Goal: Task Accomplishment & Management: Manage account settings

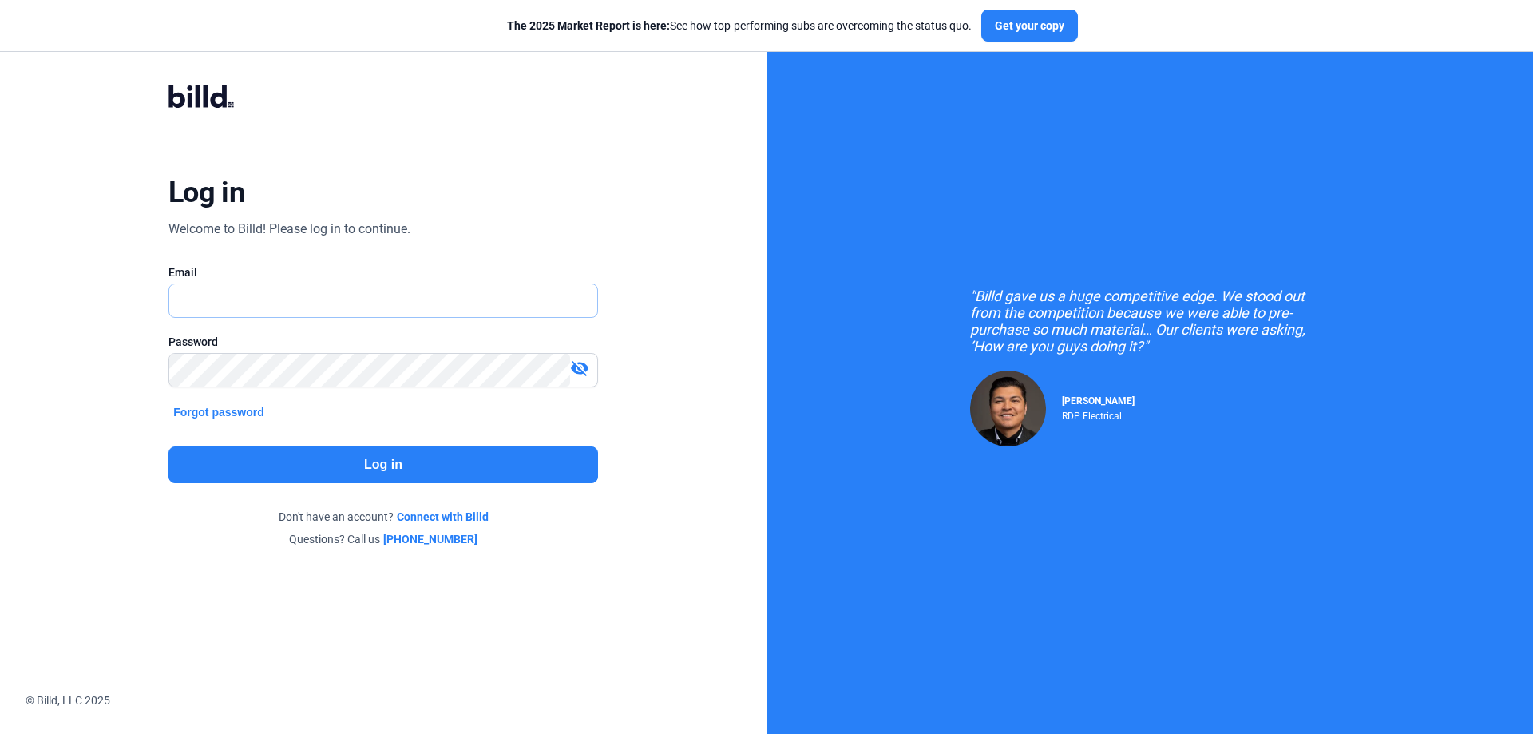
drag, startPoint x: 0, startPoint y: 0, endPoint x: 207, endPoint y: 307, distance: 370.5
click at [207, 307] on input "text" at bounding box center [374, 300] width 410 height 33
type input "[PERSON_NAME][EMAIL_ADDRESS][DOMAIN_NAME]"
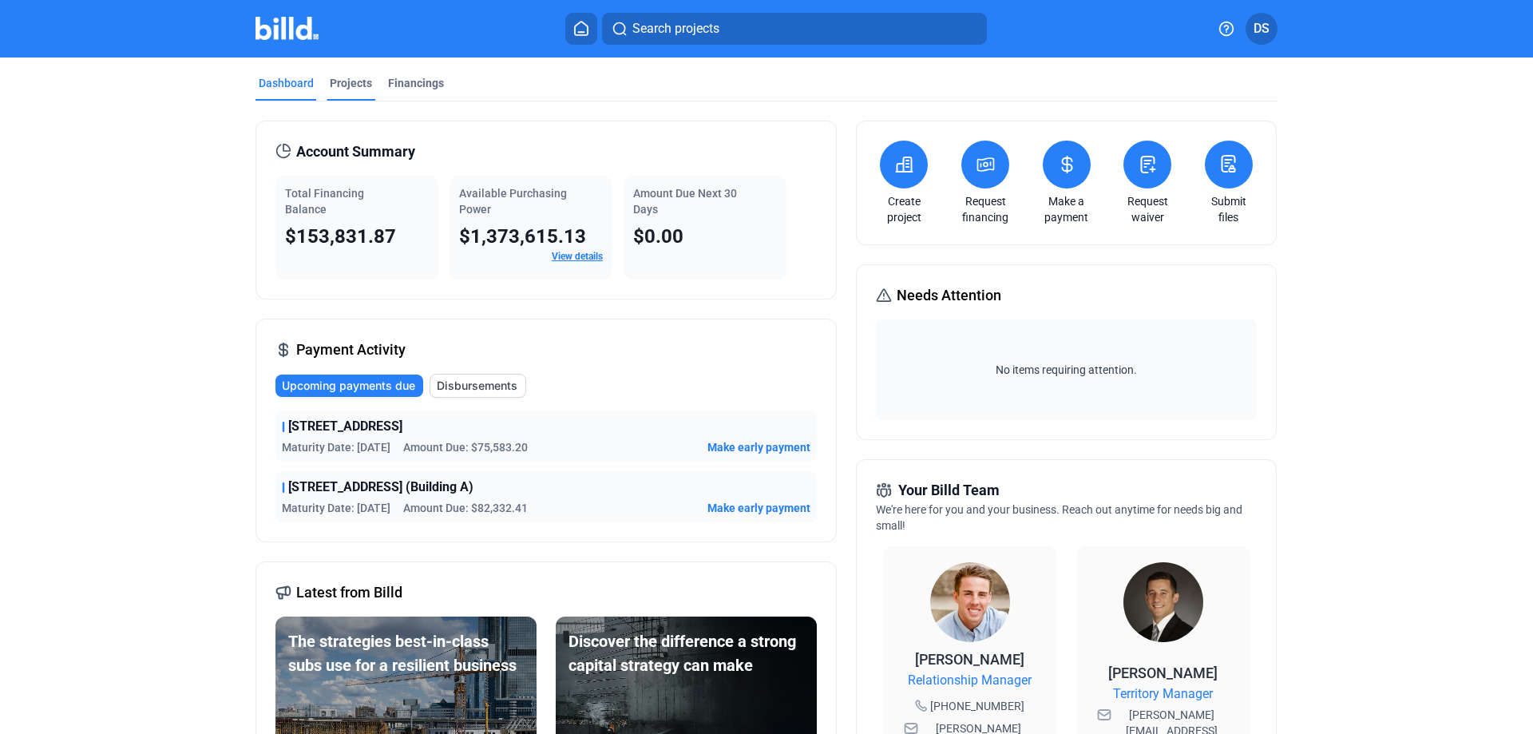
click at [346, 85] on div "Projects" at bounding box center [351, 83] width 42 height 16
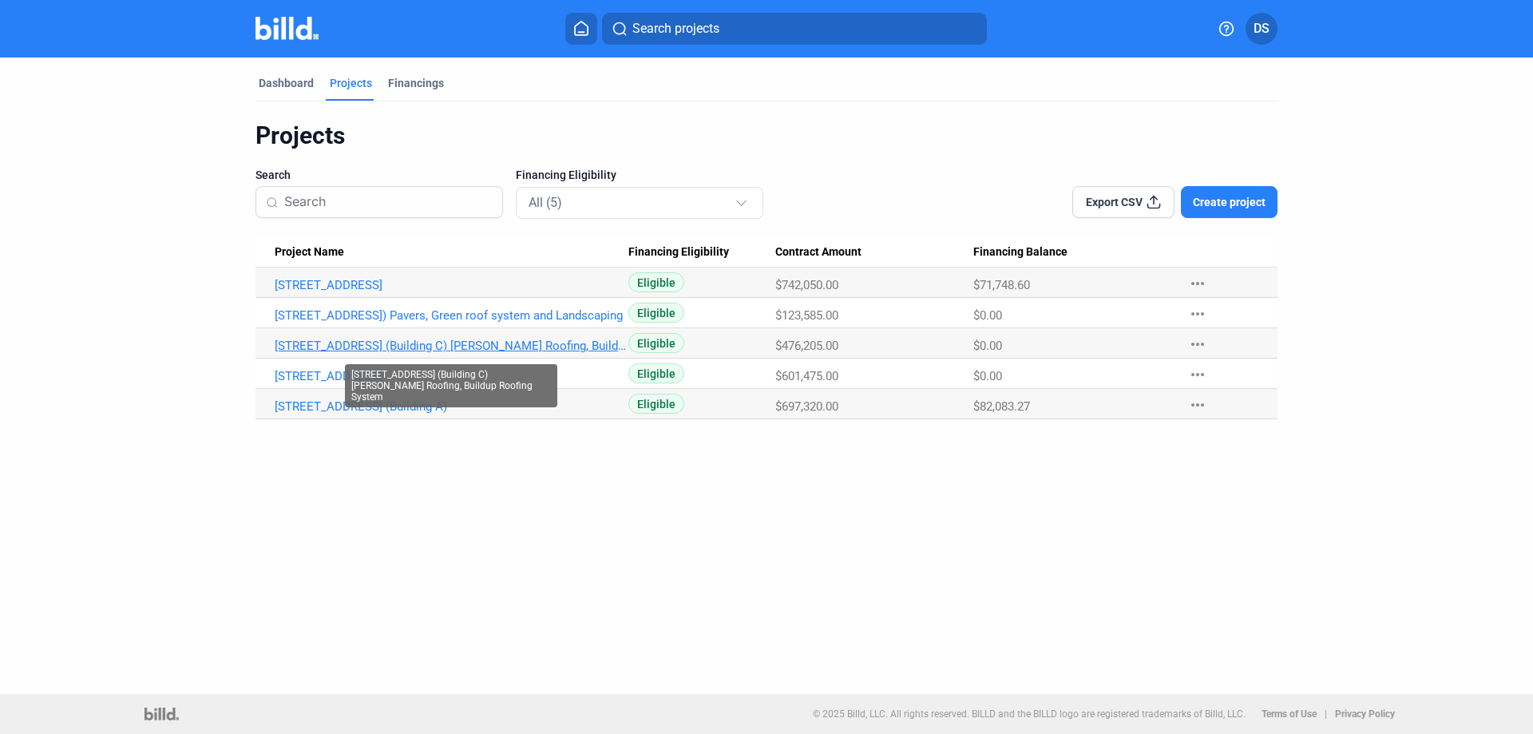
click at [540, 292] on link "[STREET_ADDRESS] (Building C) [PERSON_NAME] Roofing, Buildup Roofing System" at bounding box center [452, 285] width 354 height 14
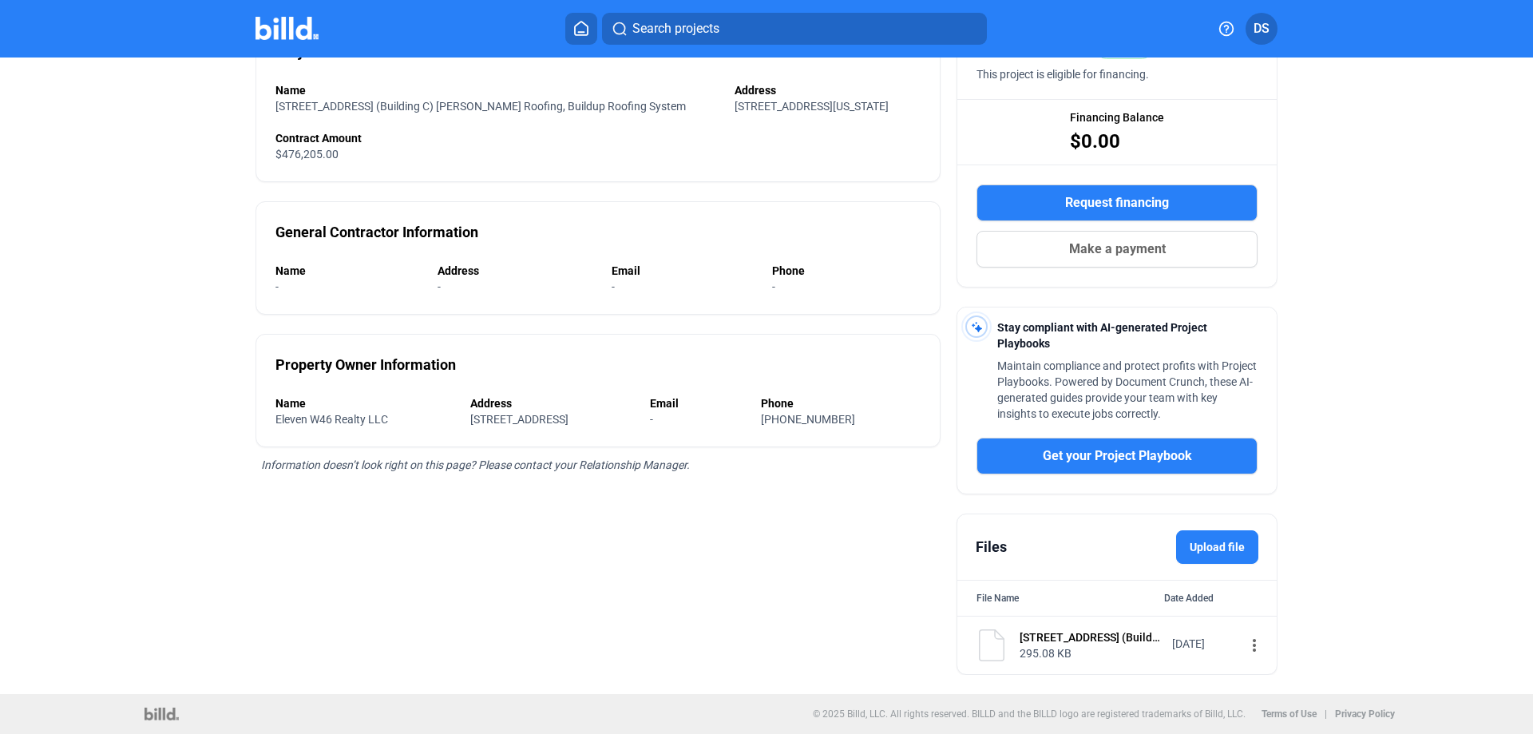
scroll to position [169, 0]
click at [1245, 644] on mat-icon "more_vert" at bounding box center [1254, 645] width 19 height 19
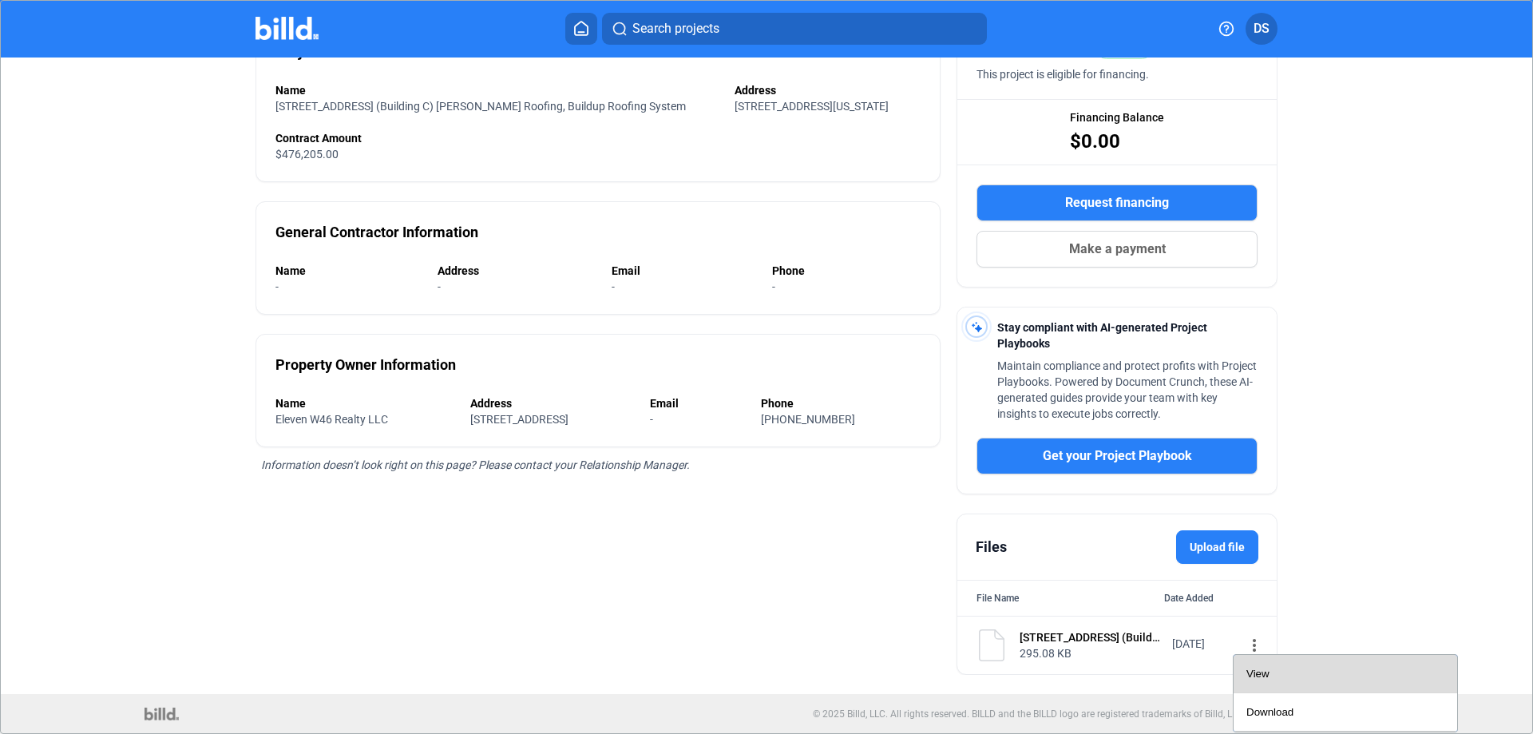
click at [1246, 669] on button "View" at bounding box center [1346, 674] width 224 height 38
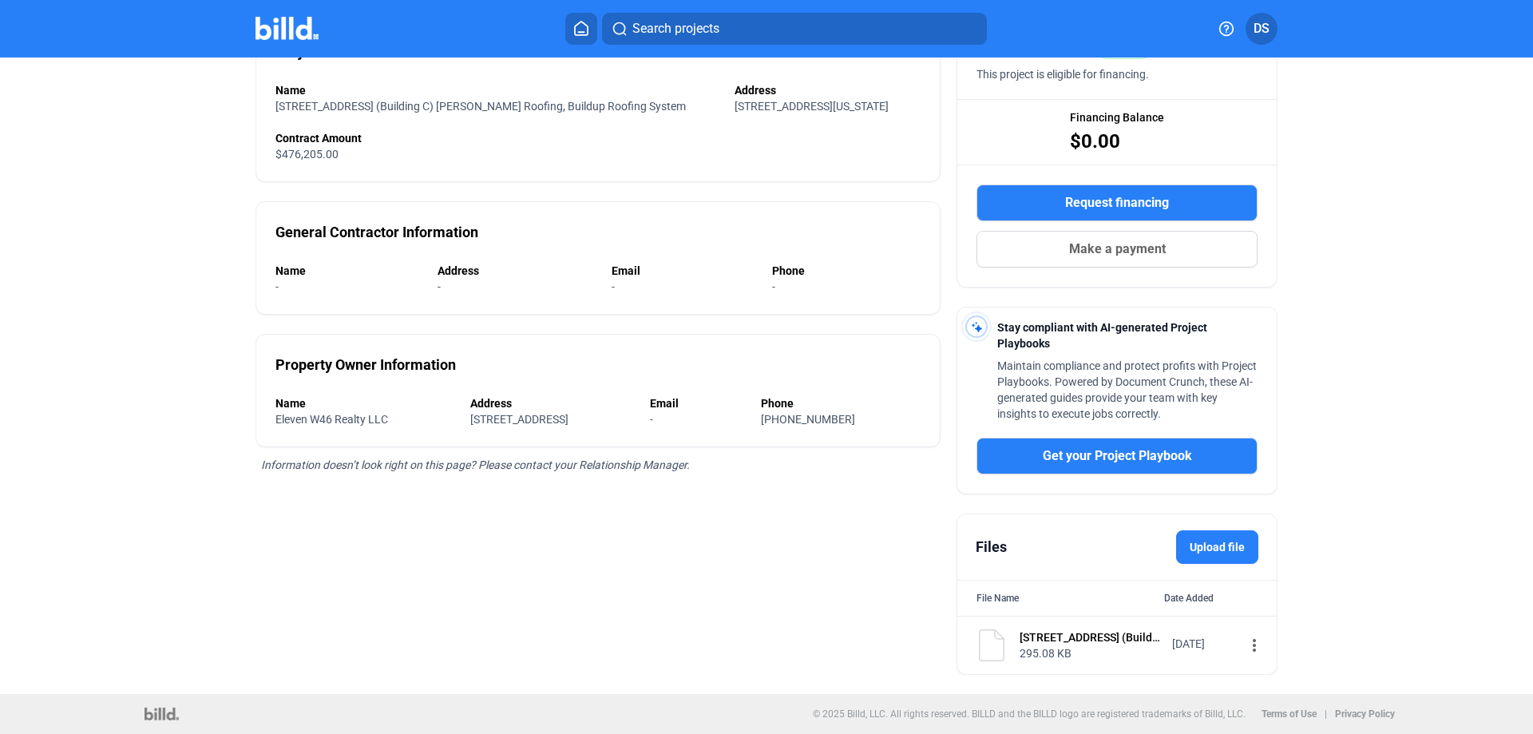
click at [1246, 638] on mat-icon "more_vert" at bounding box center [1254, 645] width 19 height 19
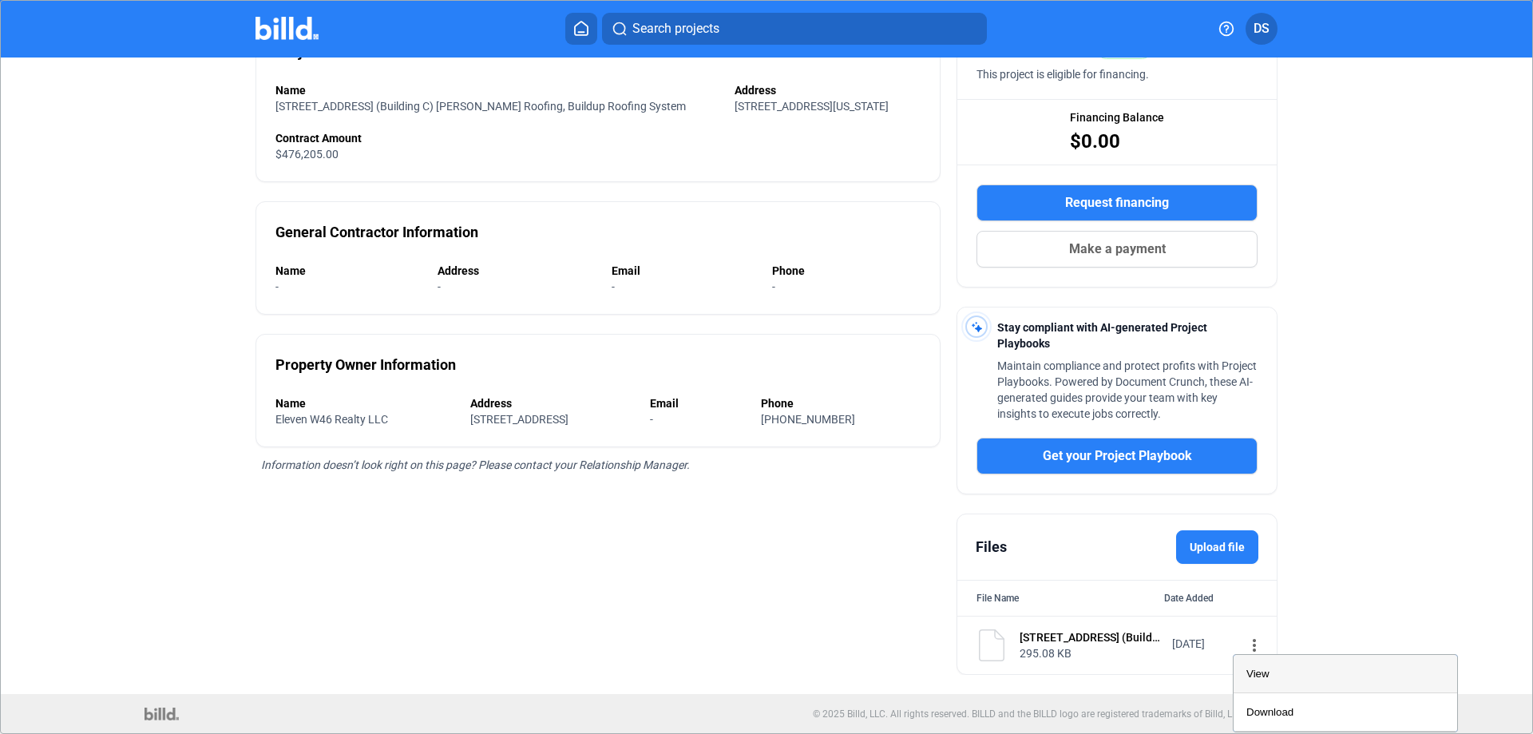
click at [1257, 667] on div "View" at bounding box center [1346, 674] width 198 height 38
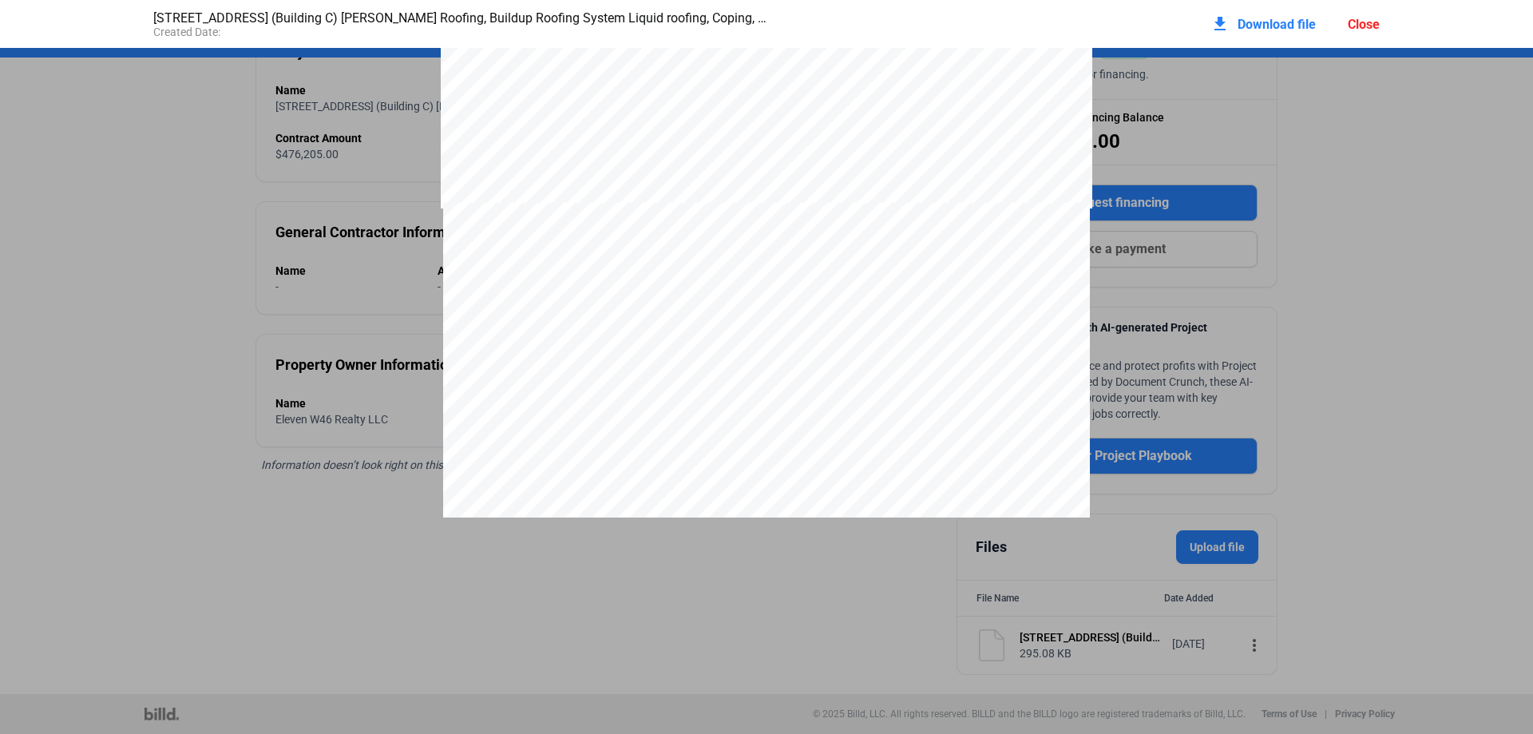
scroll to position [4001, 0]
click at [1368, 17] on div "Close" at bounding box center [1364, 24] width 32 height 15
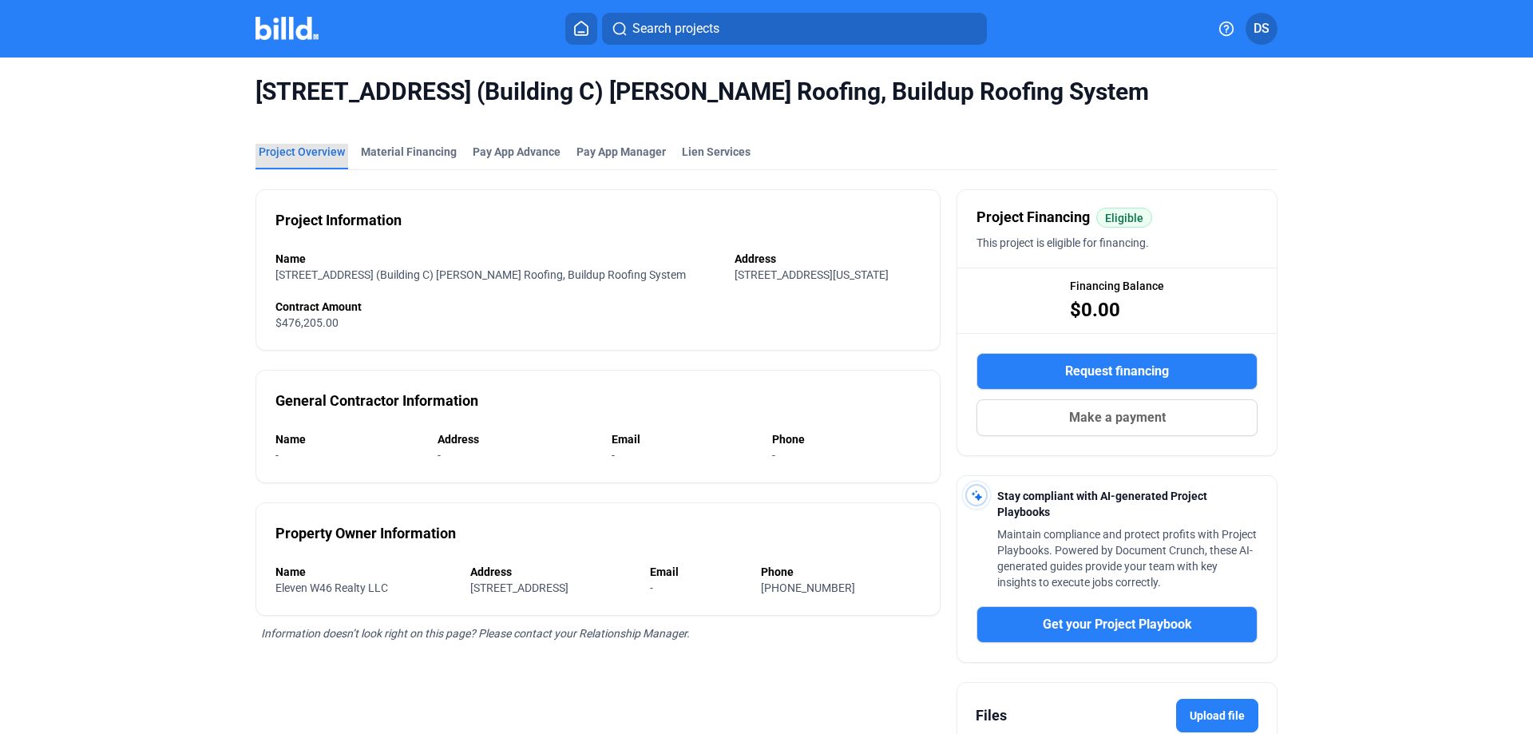
click at [313, 153] on div "Project Overview" at bounding box center [302, 152] width 86 height 16
click at [410, 154] on div "Material Financing" at bounding box center [409, 152] width 96 height 16
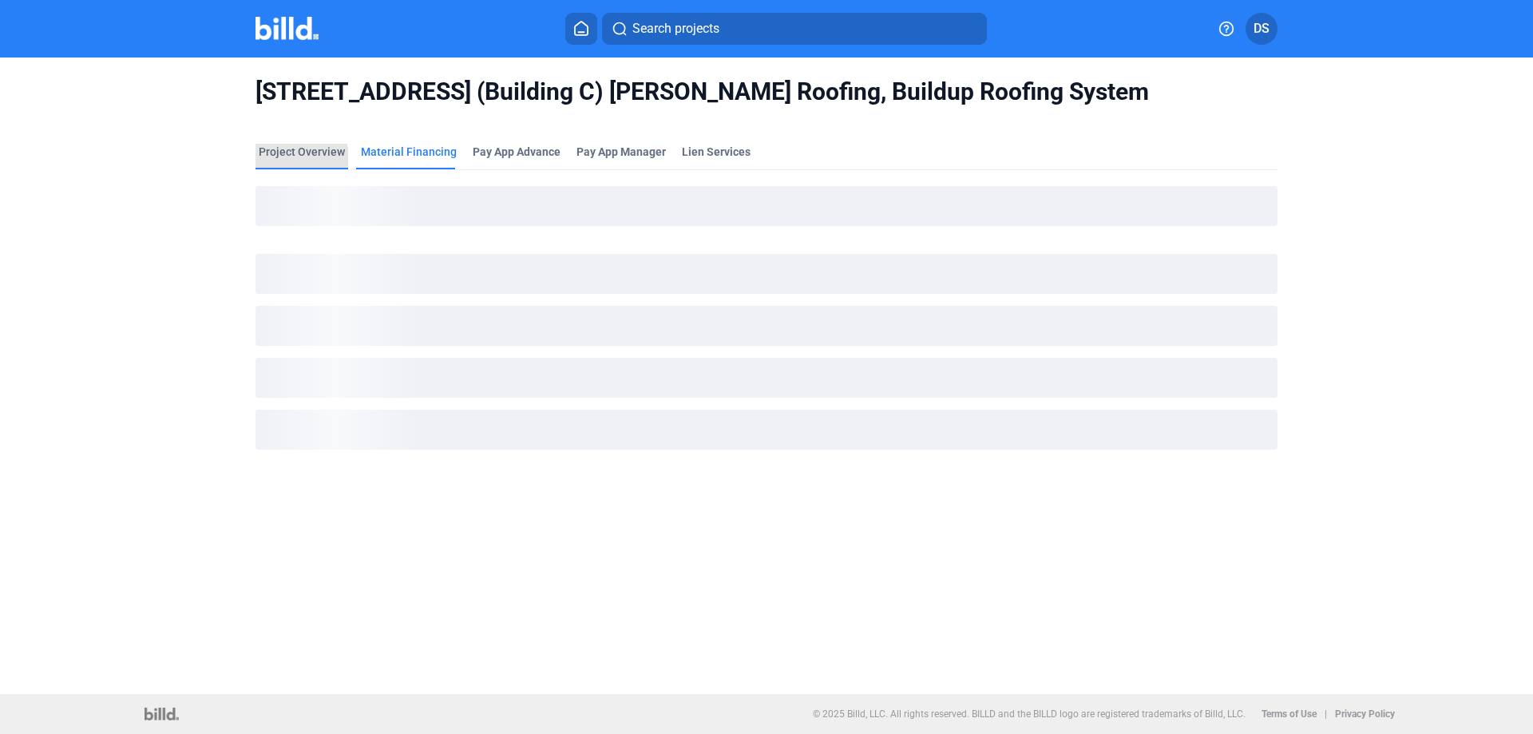
click at [301, 157] on div "Project Overview" at bounding box center [302, 152] width 86 height 16
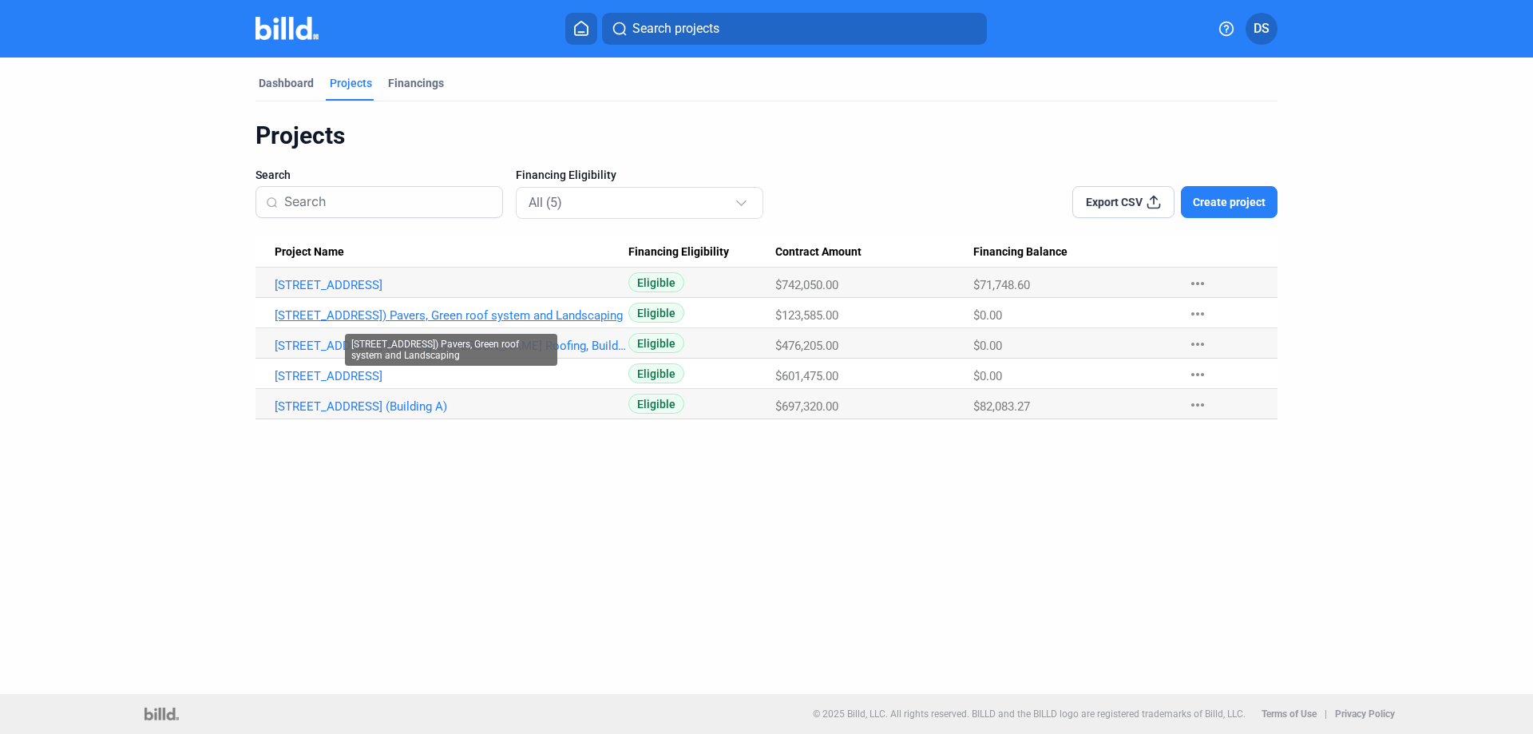
click at [474, 292] on link "[STREET_ADDRESS]) Pavers, Green roof system and Landscaping" at bounding box center [452, 285] width 354 height 14
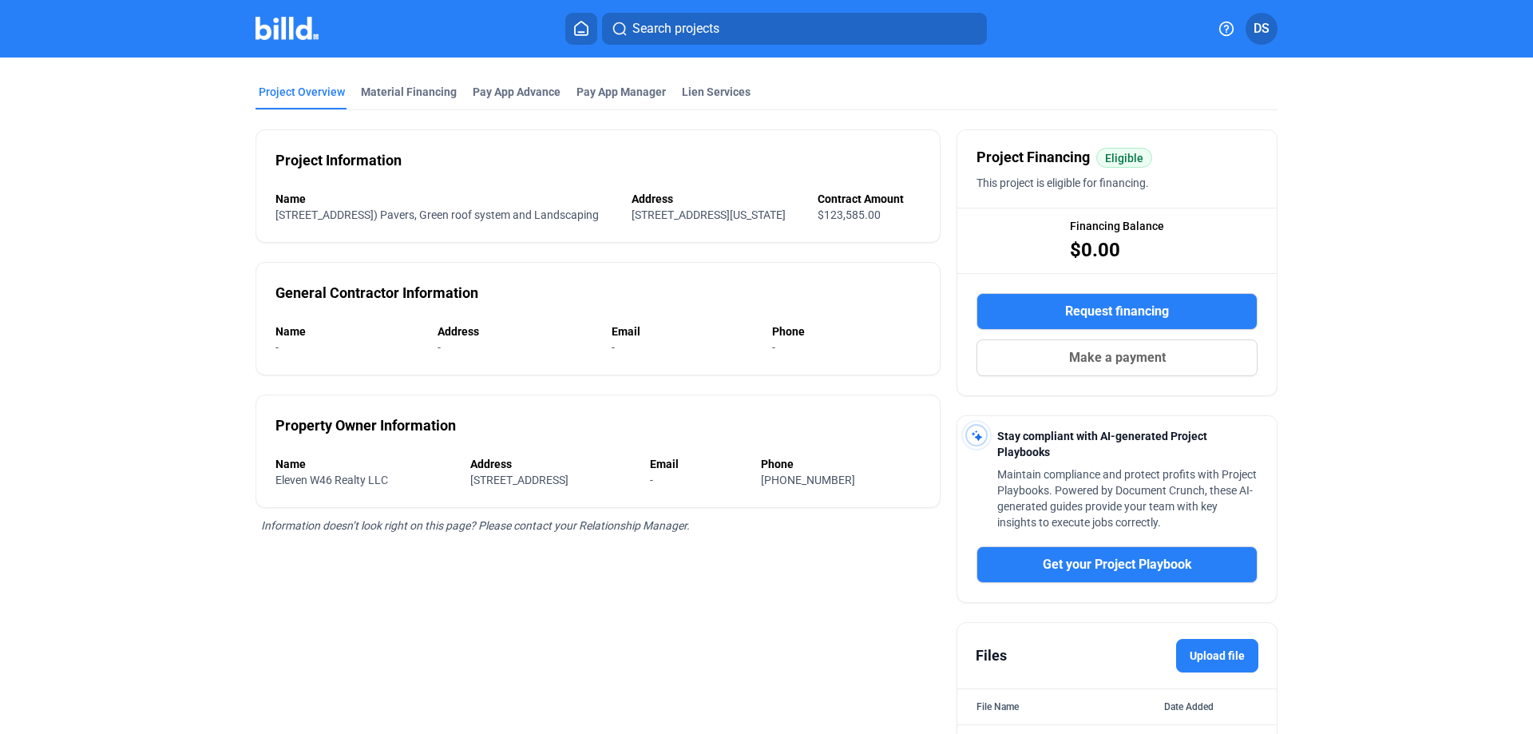
scroll to position [169, 0]
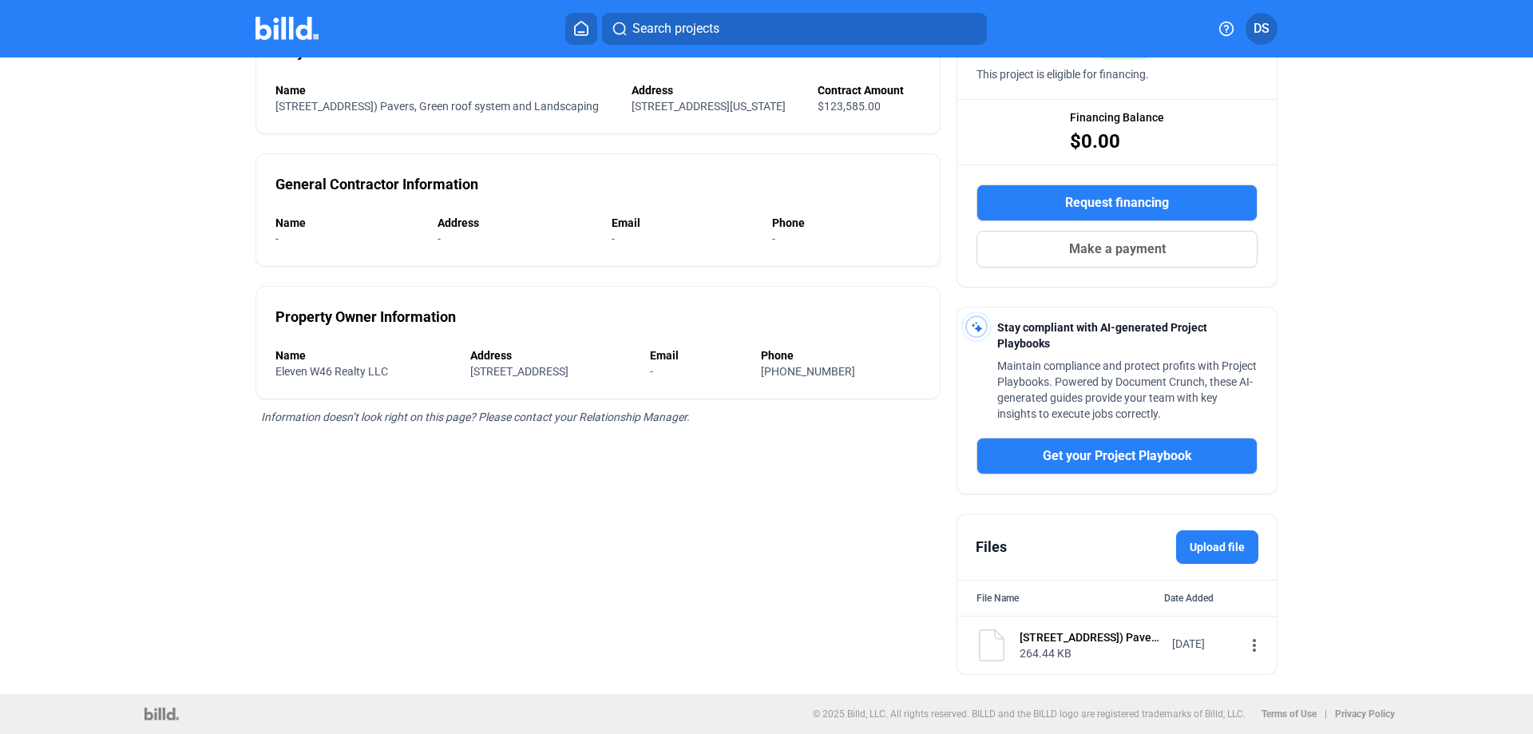
click at [1245, 647] on mat-icon "more_vert" at bounding box center [1254, 645] width 19 height 19
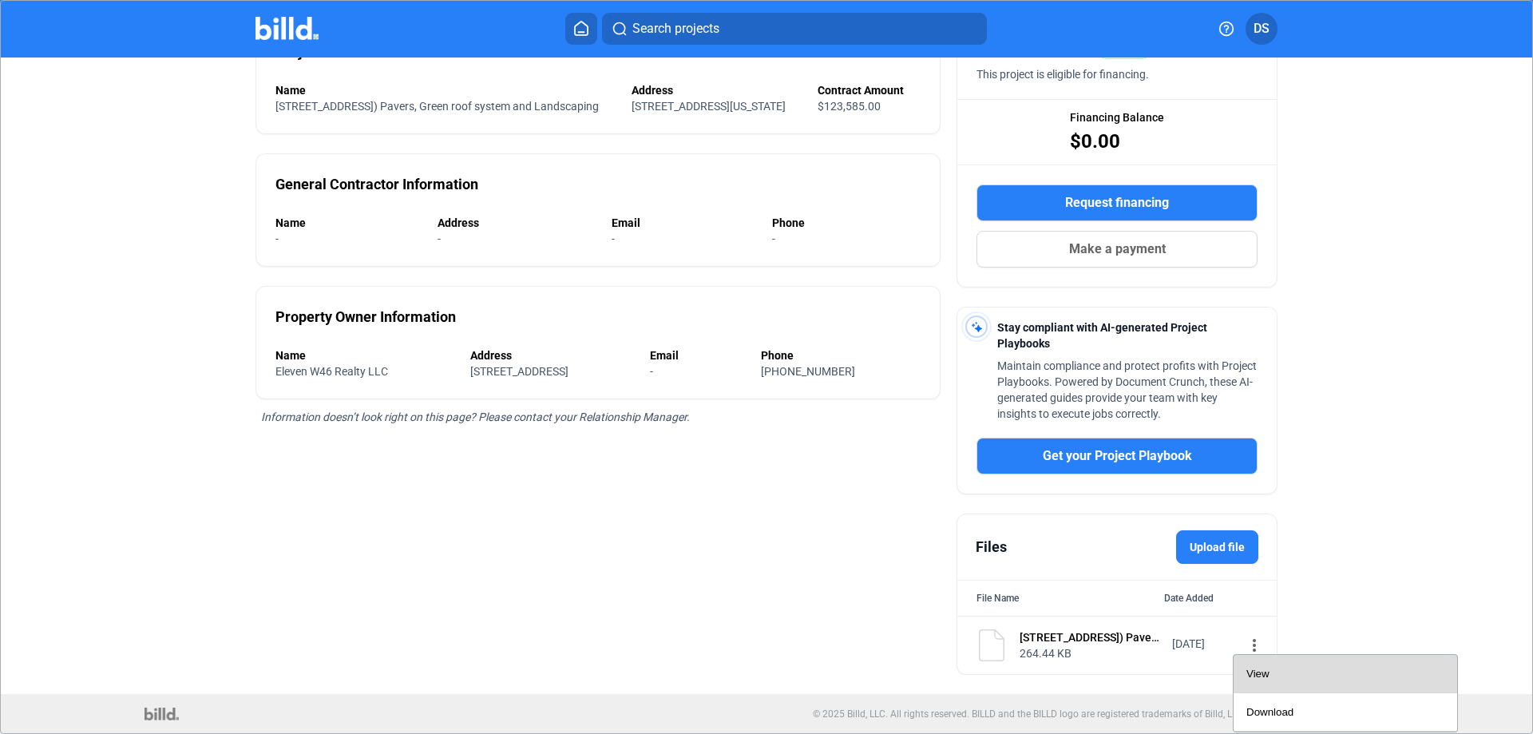
click at [1251, 673] on span "View" at bounding box center [1258, 674] width 23 height 12
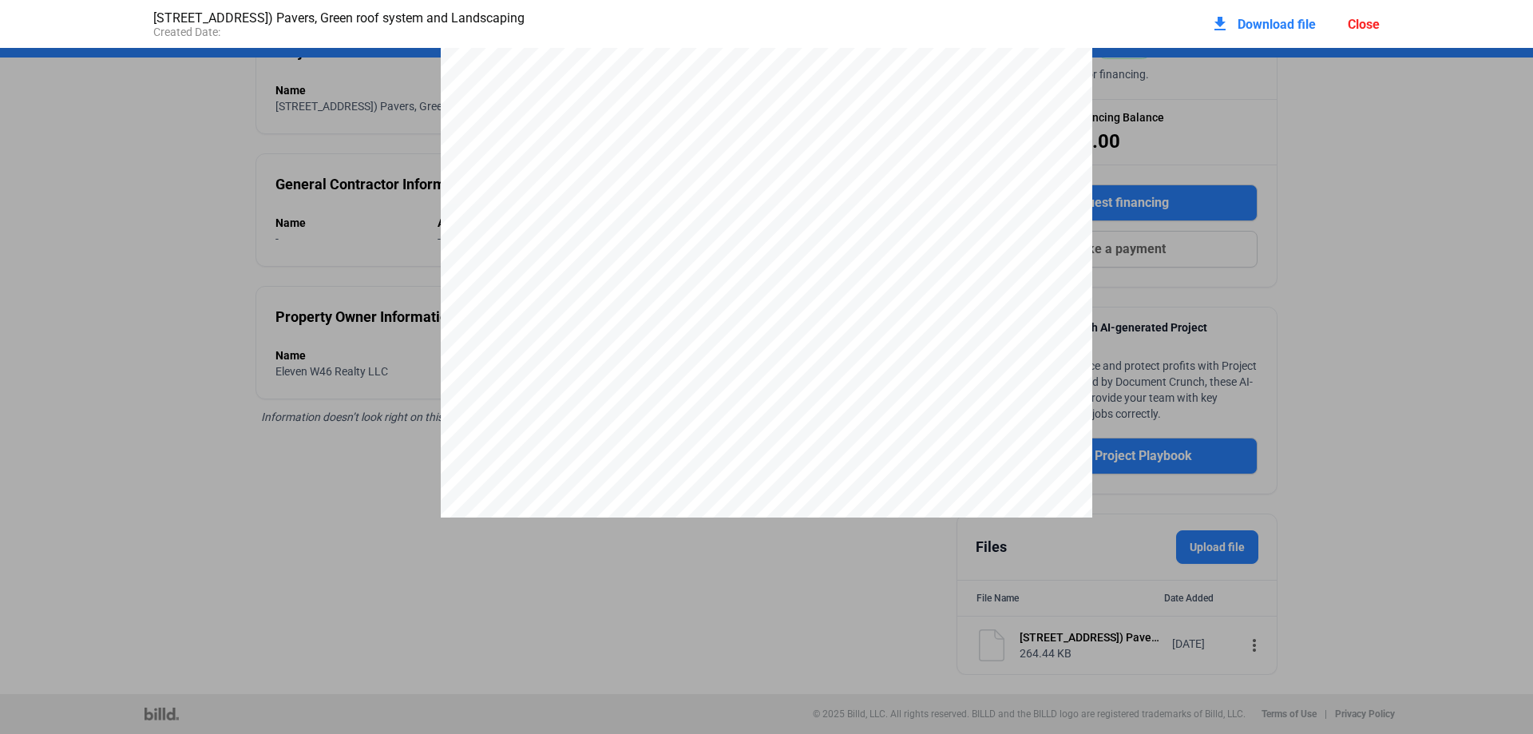
scroll to position [2013, 0]
click at [649, 621] on pdf-viewer "Page 1 of 3 [STREET_ADDRESS][PERSON_NAME] P. 718.852.7663 F. 718.852.7664 E. [E…" at bounding box center [766, 341] width 1533 height 587
click at [800, 626] on pdf-viewer "Page 1 of 3 [STREET_ADDRESS][PERSON_NAME] P. 718.852.7663 F. 718.852.7664 E. [E…" at bounding box center [766, 341] width 1533 height 587
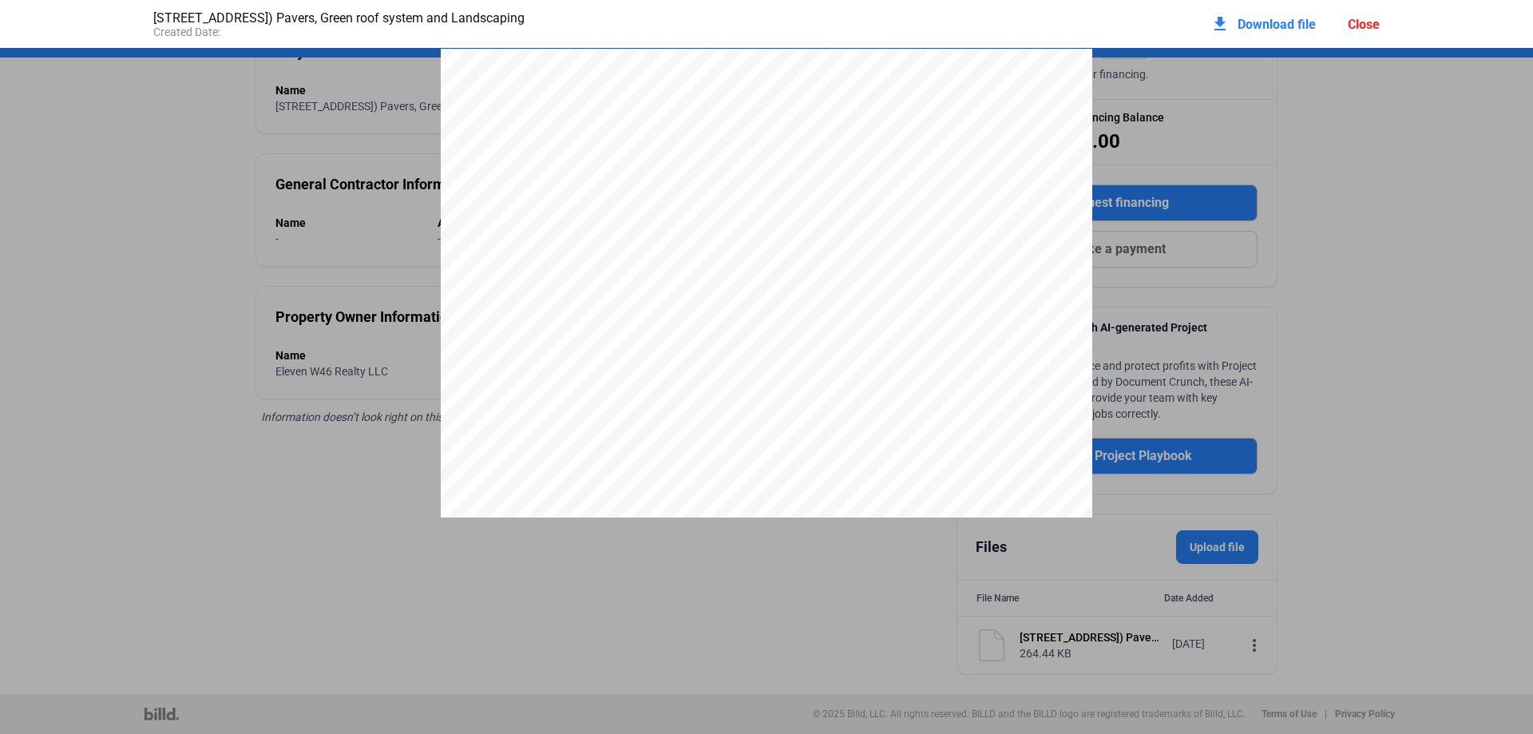
click at [1361, 26] on div "Close" at bounding box center [1364, 24] width 32 height 15
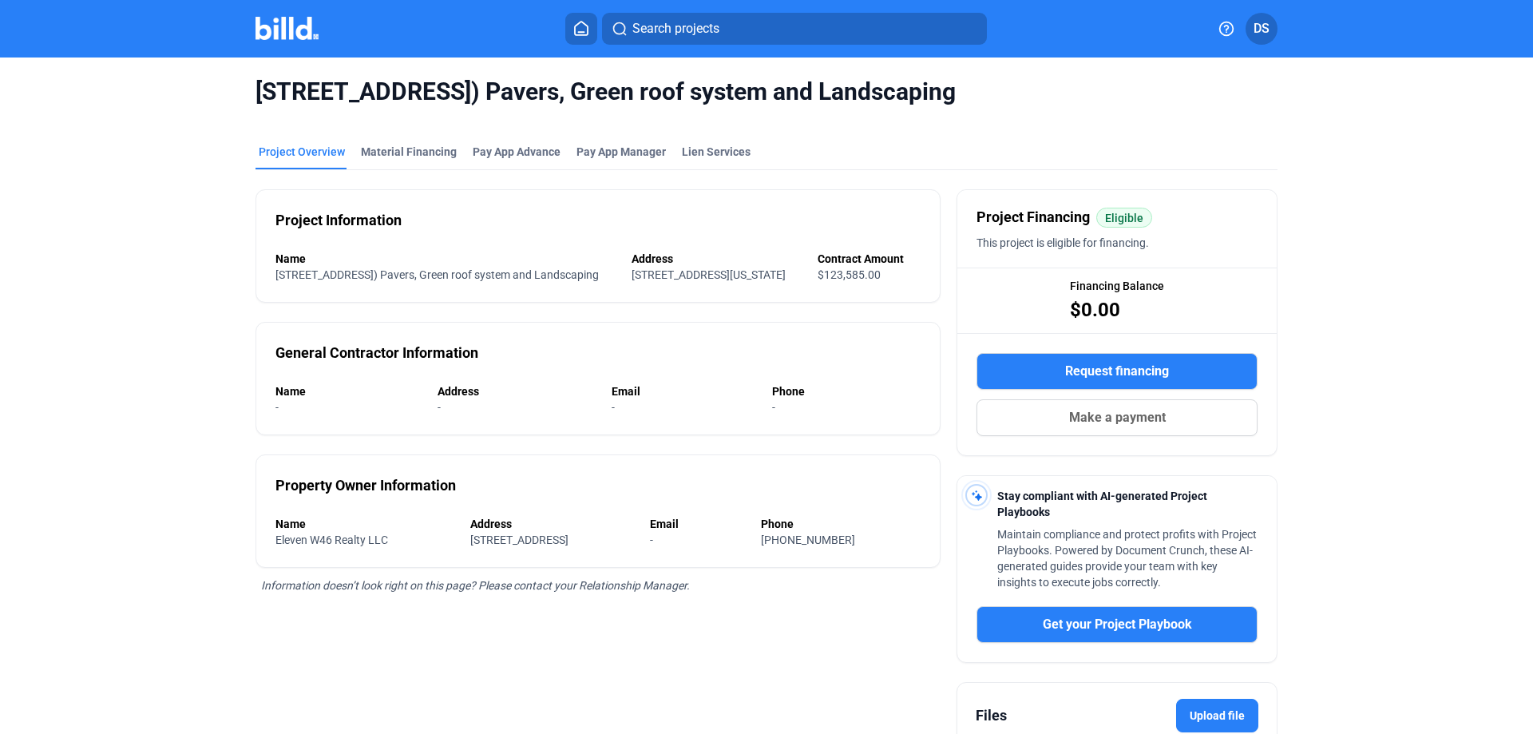
click at [299, 33] on img at bounding box center [287, 28] width 63 height 23
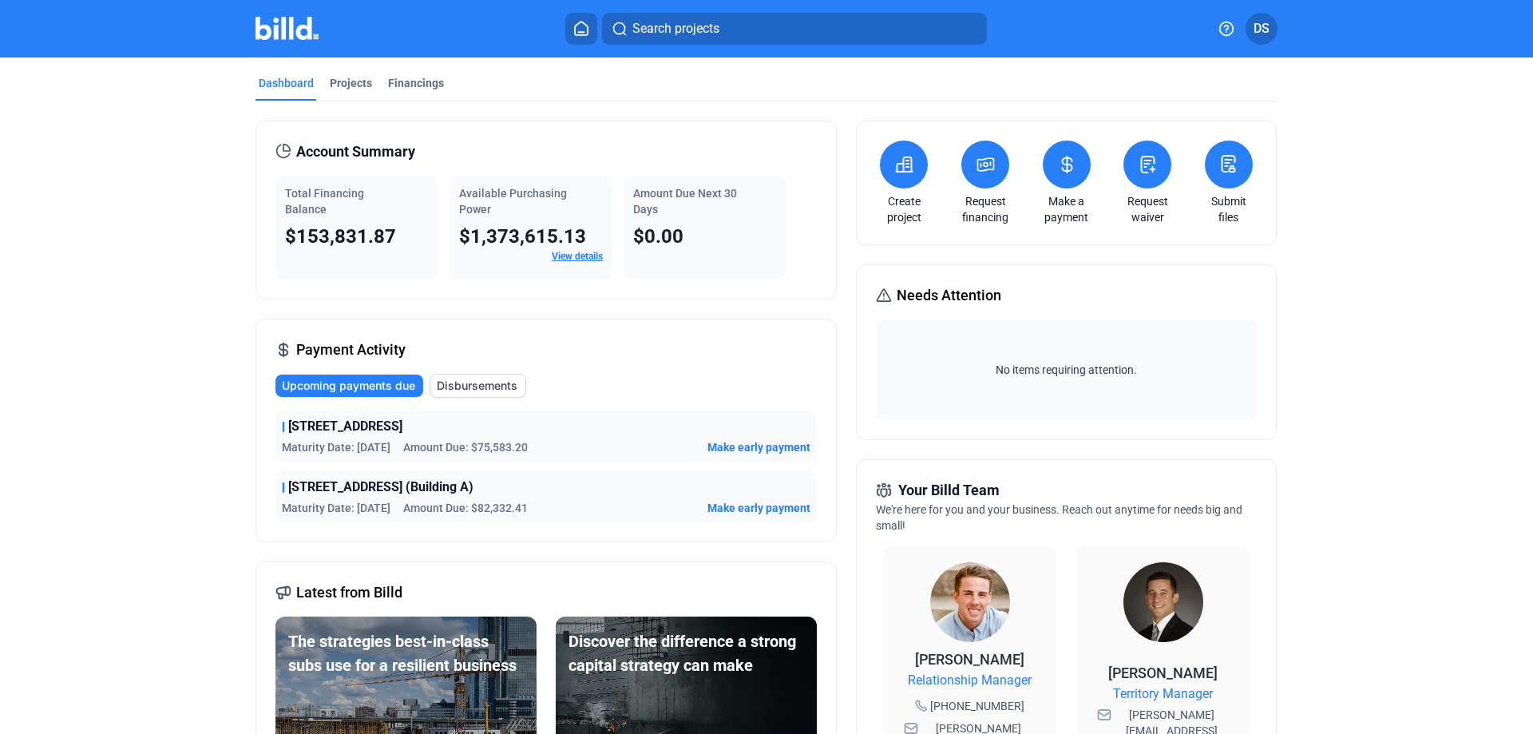
click at [347, 225] on span "$153,831.87" at bounding box center [340, 236] width 111 height 22
click at [474, 389] on span "Disbursements" at bounding box center [477, 386] width 81 height 16
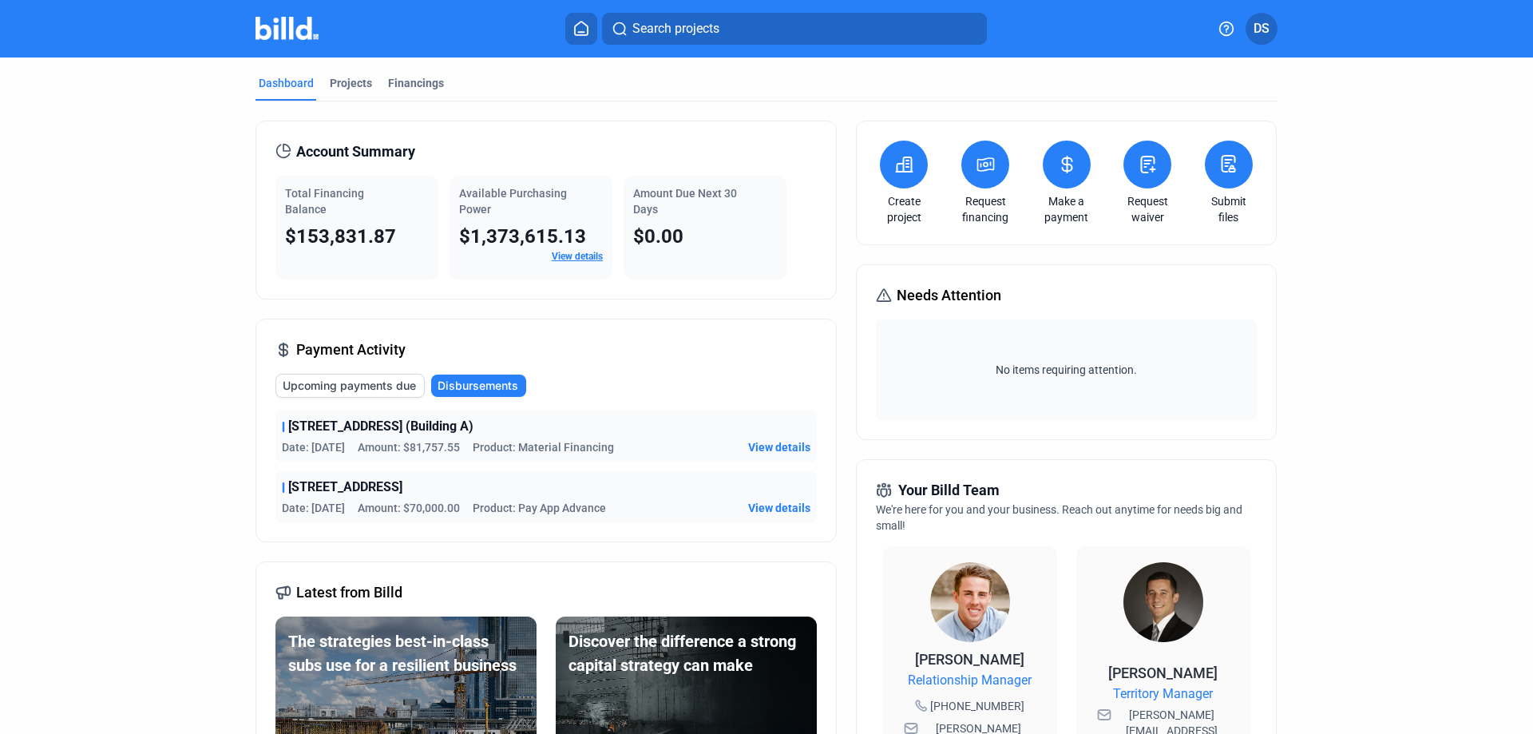
click at [582, 252] on link "View details" at bounding box center [577, 256] width 51 height 11
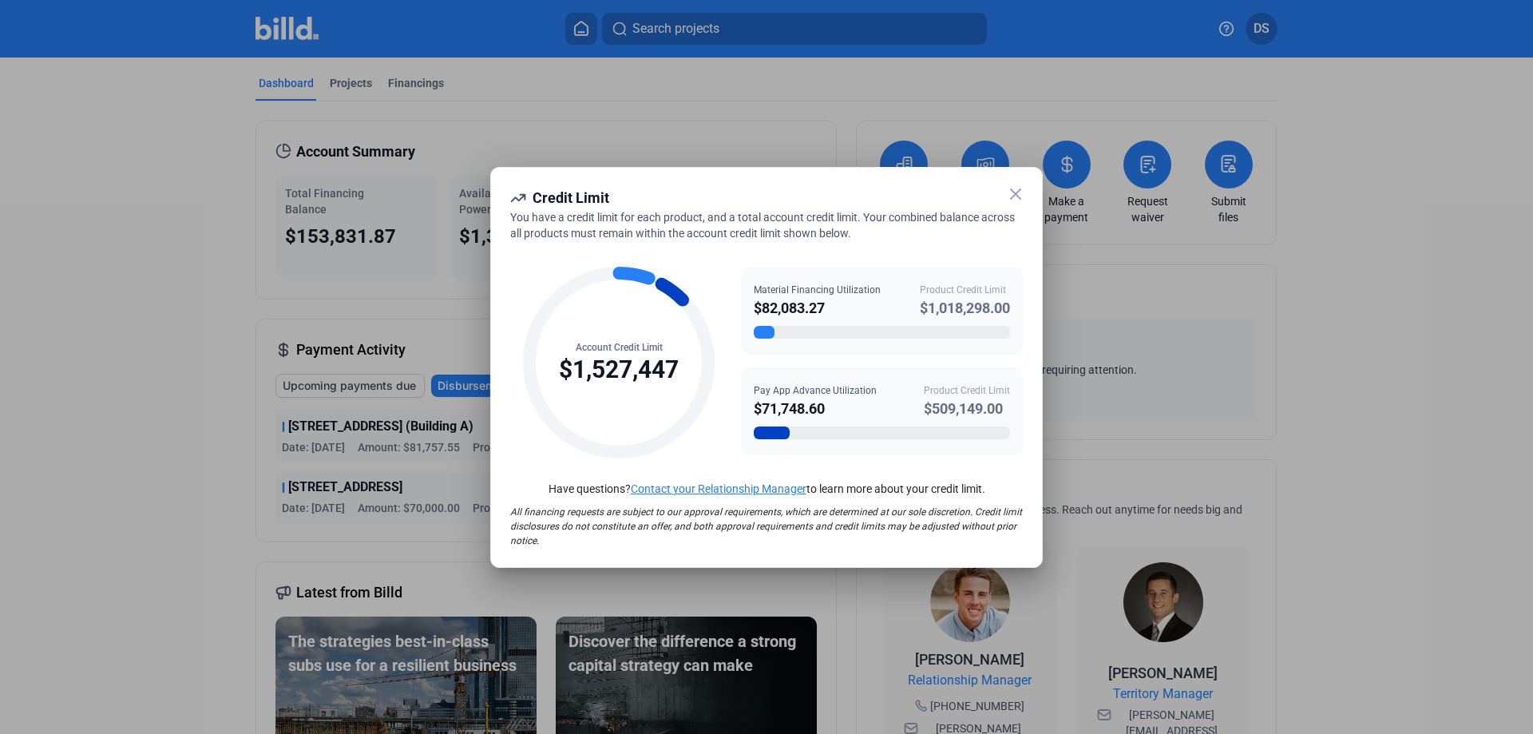
click at [406, 536] on div at bounding box center [766, 367] width 1533 height 734
click at [1013, 195] on icon at bounding box center [1015, 193] width 19 height 19
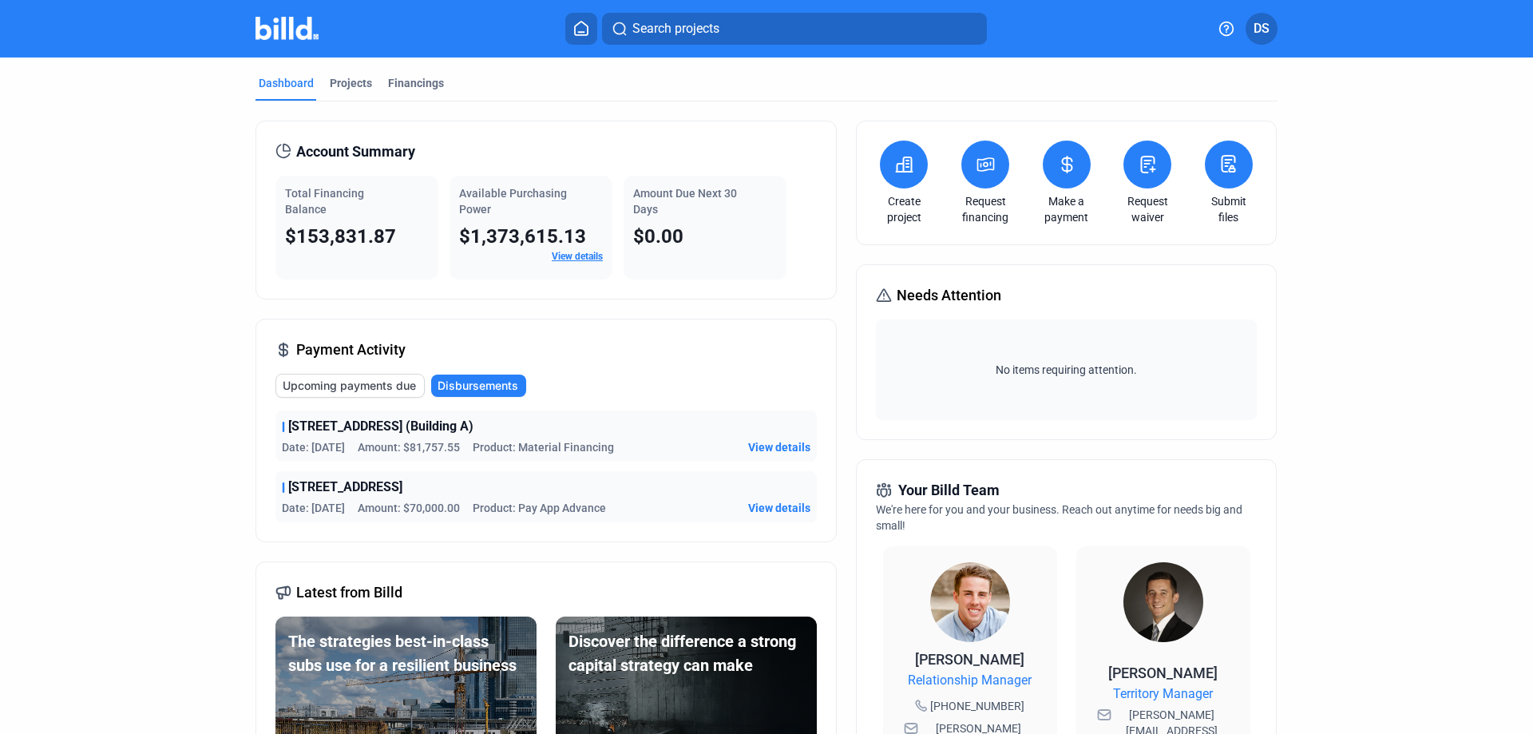
click at [349, 386] on span "Upcoming payments due" at bounding box center [349, 386] width 133 height 16
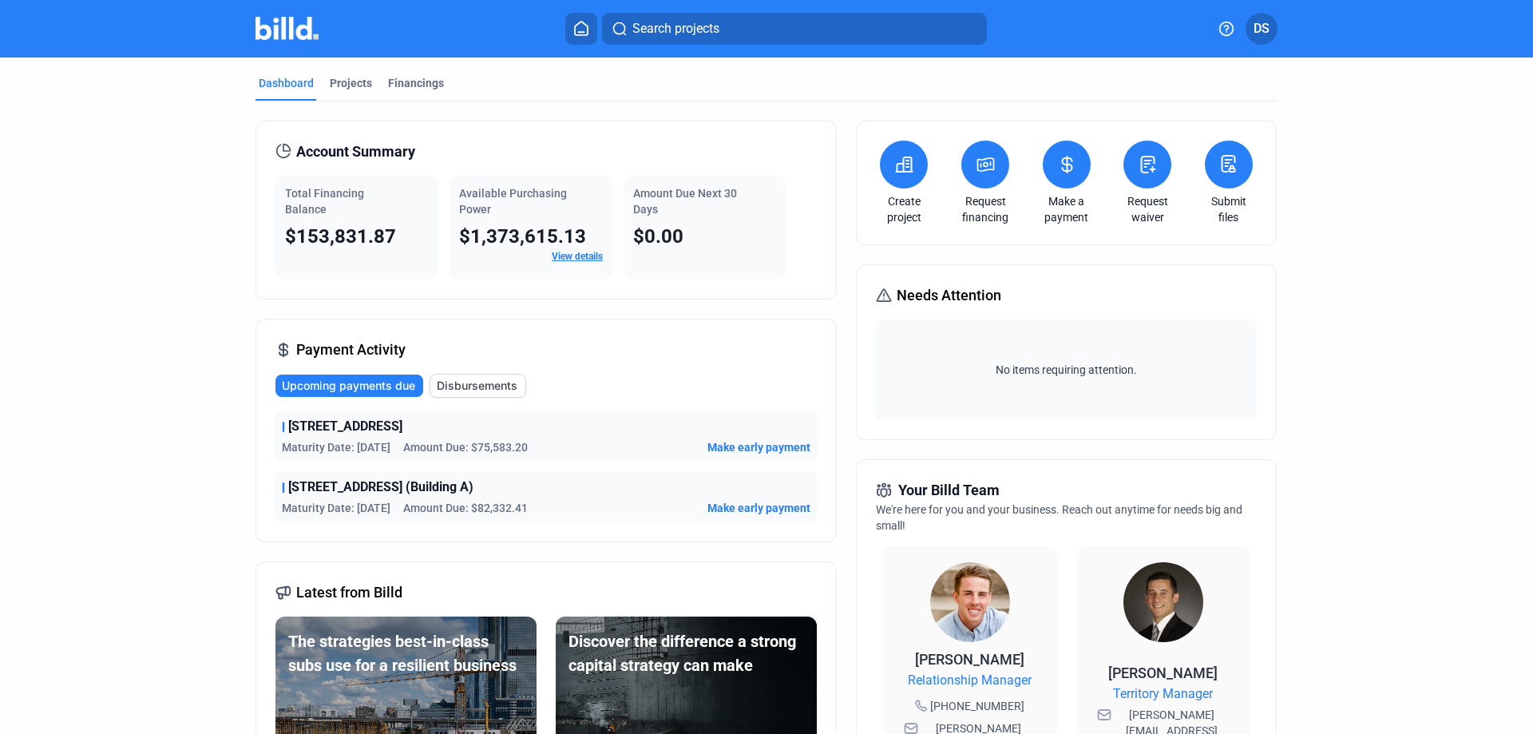
click at [739, 450] on span "Make early payment" at bounding box center [759, 447] width 103 height 16
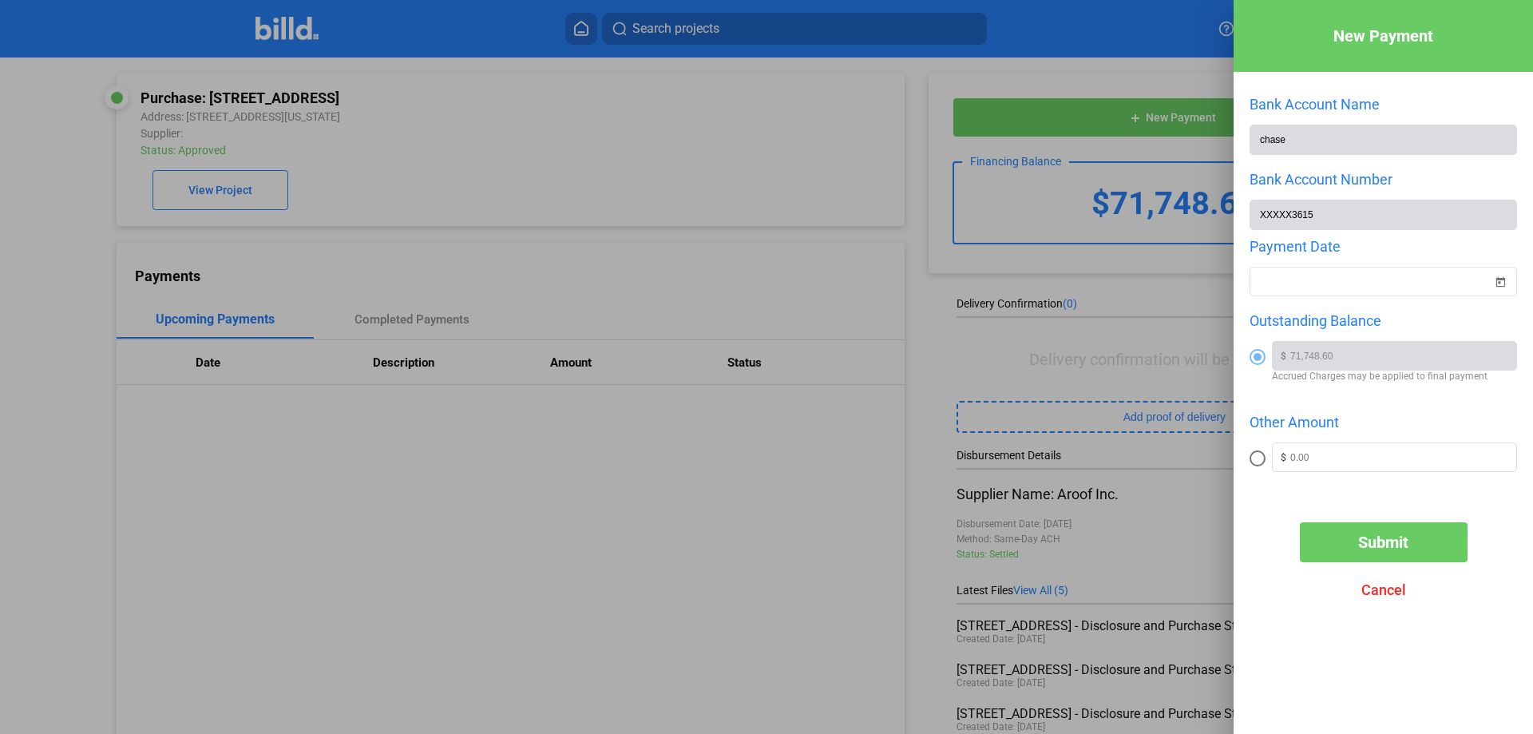
click at [721, 146] on div at bounding box center [766, 367] width 1533 height 734
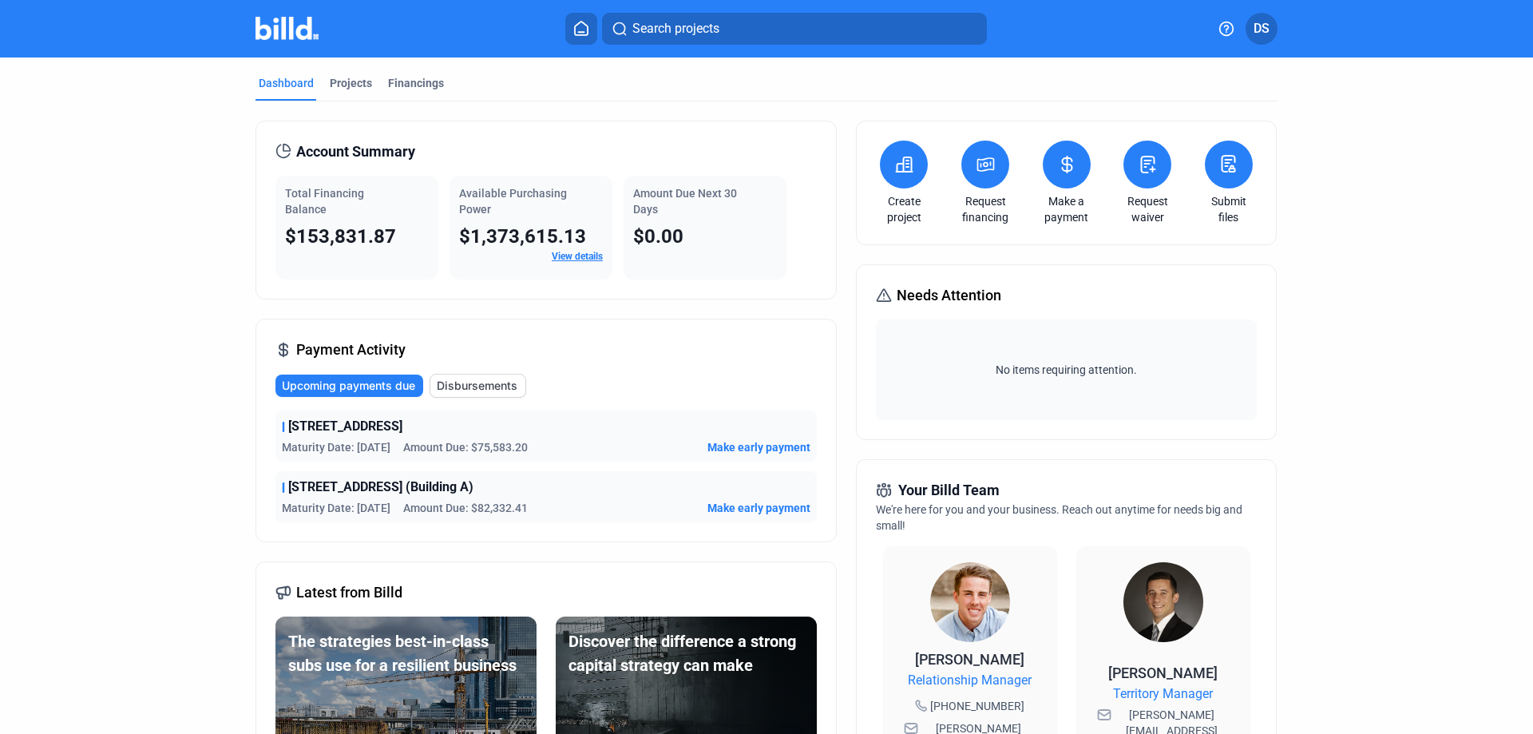
click at [478, 382] on span "Disbursements" at bounding box center [477, 386] width 81 height 16
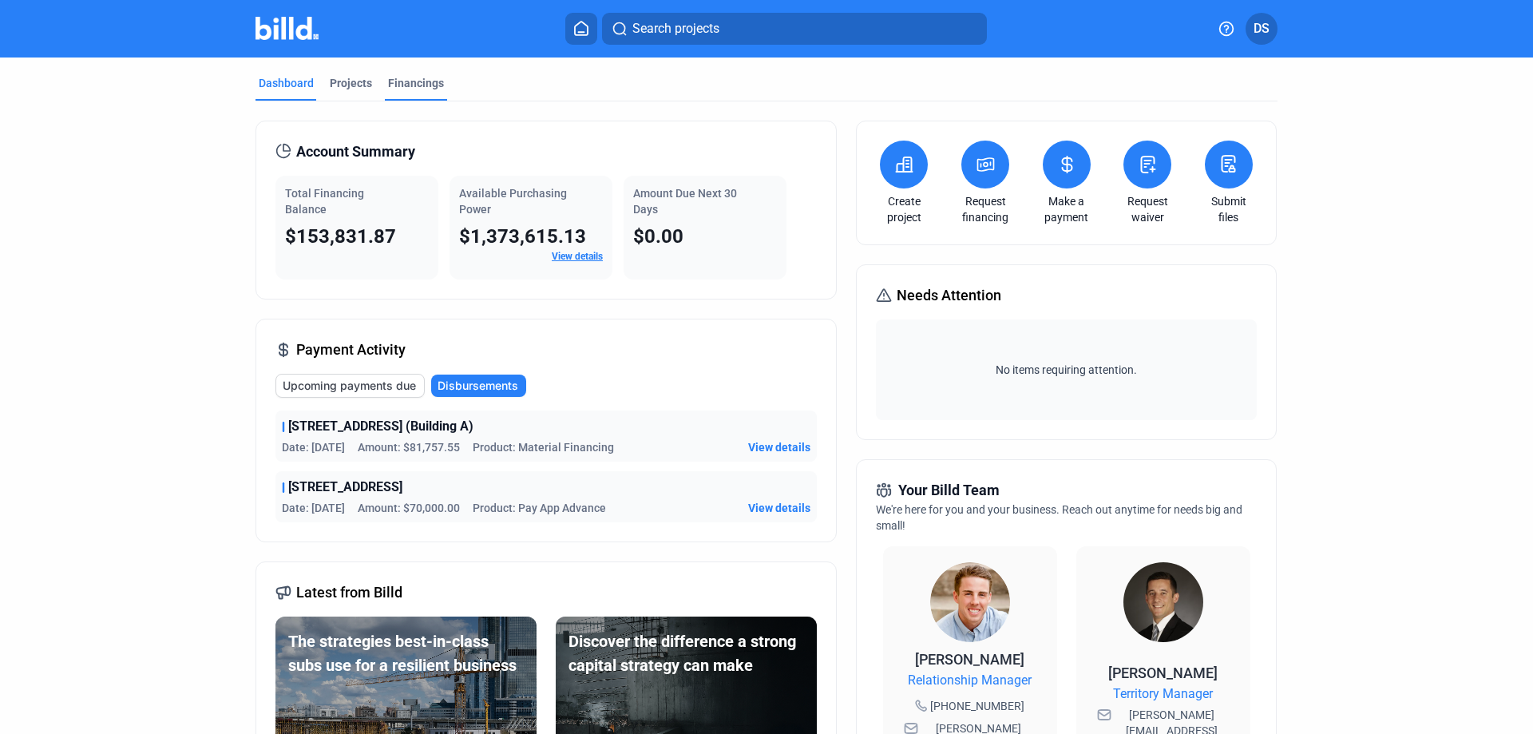
click at [421, 85] on div "Financings" at bounding box center [416, 83] width 56 height 16
